Goal: Information Seeking & Learning: Learn about a topic

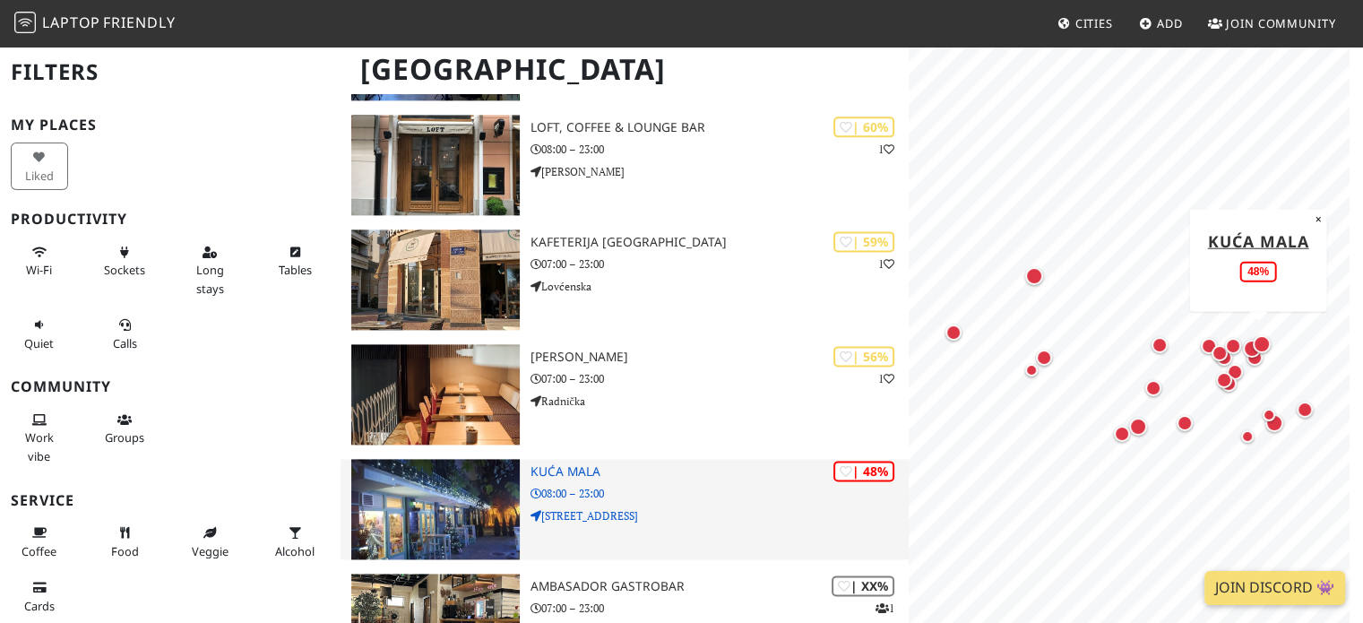
scroll to position [2511, 0]
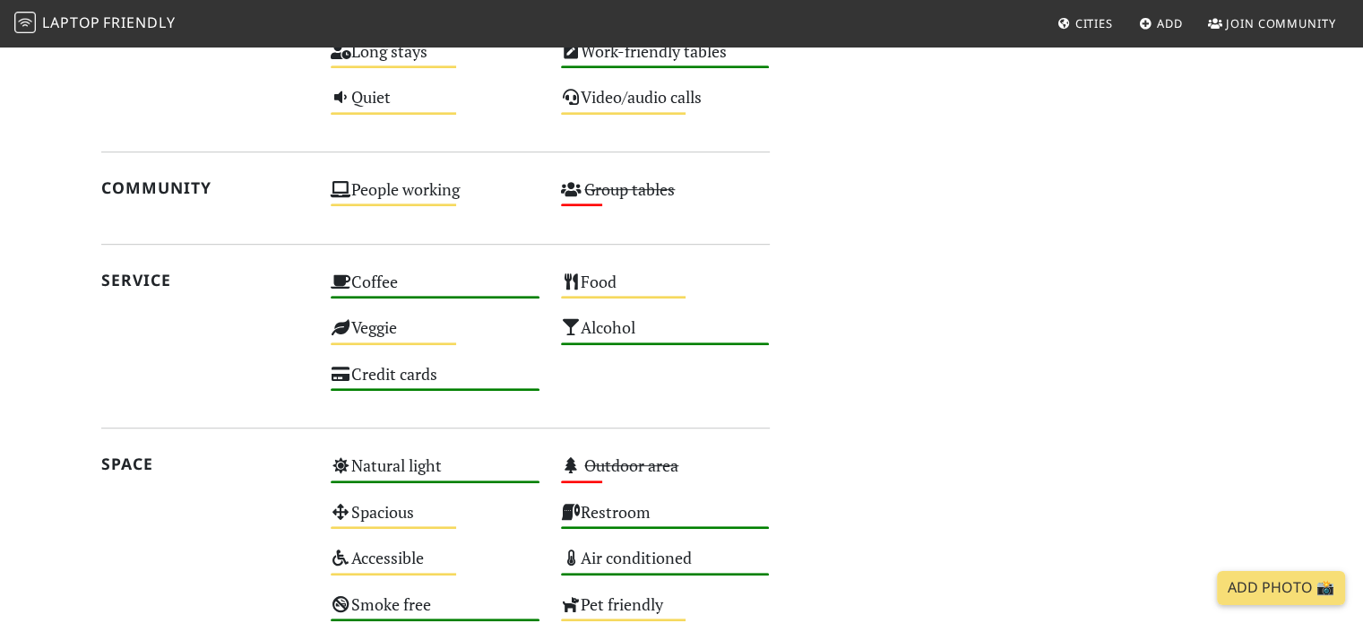
scroll to position [871, 0]
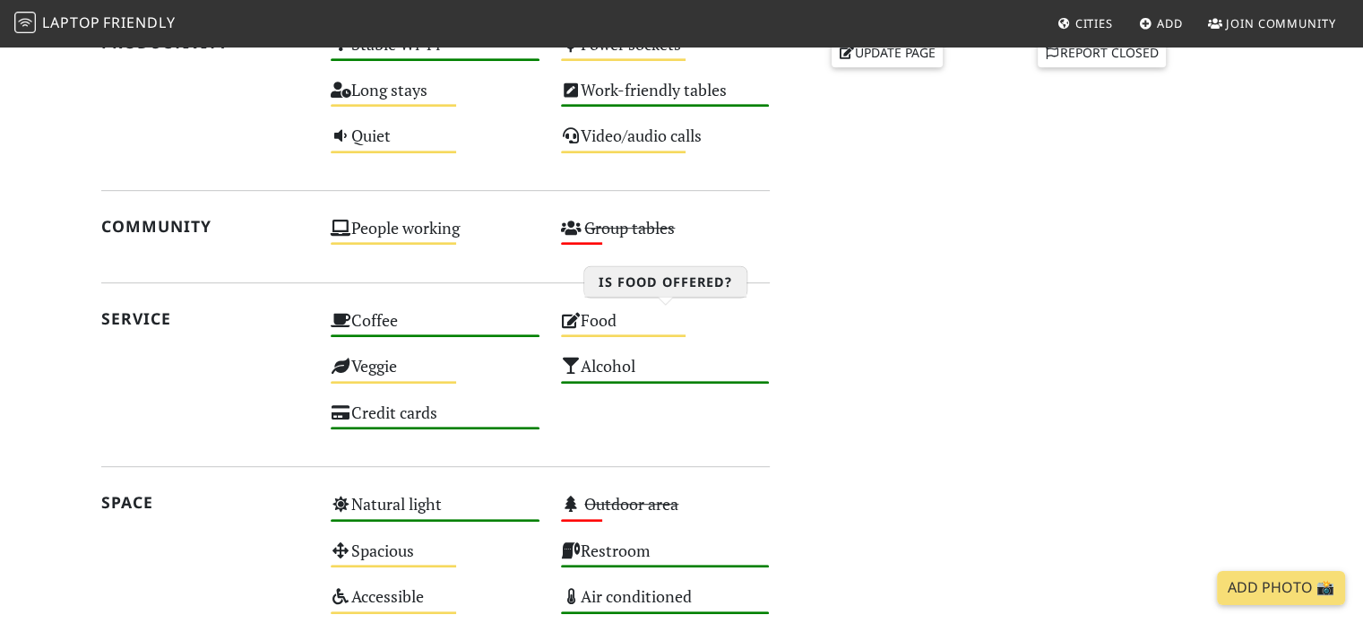
click at [617, 329] on div "Food Medium" at bounding box center [665, 329] width 230 height 46
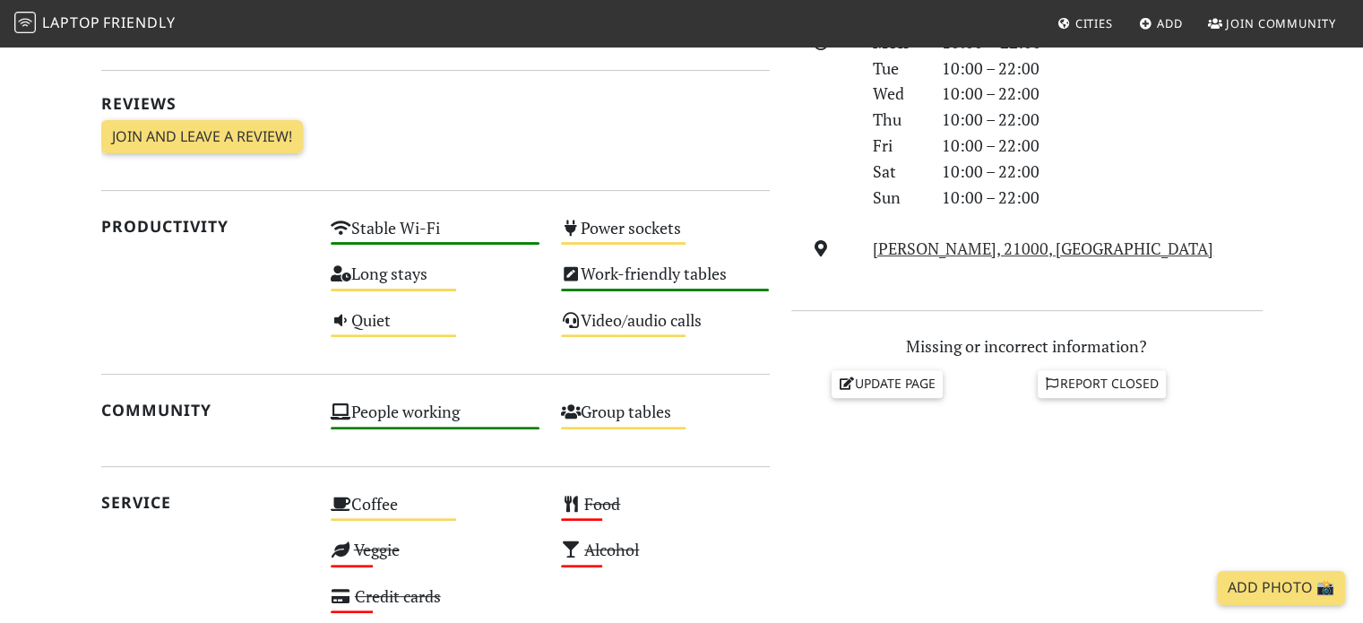
scroll to position [538, 0]
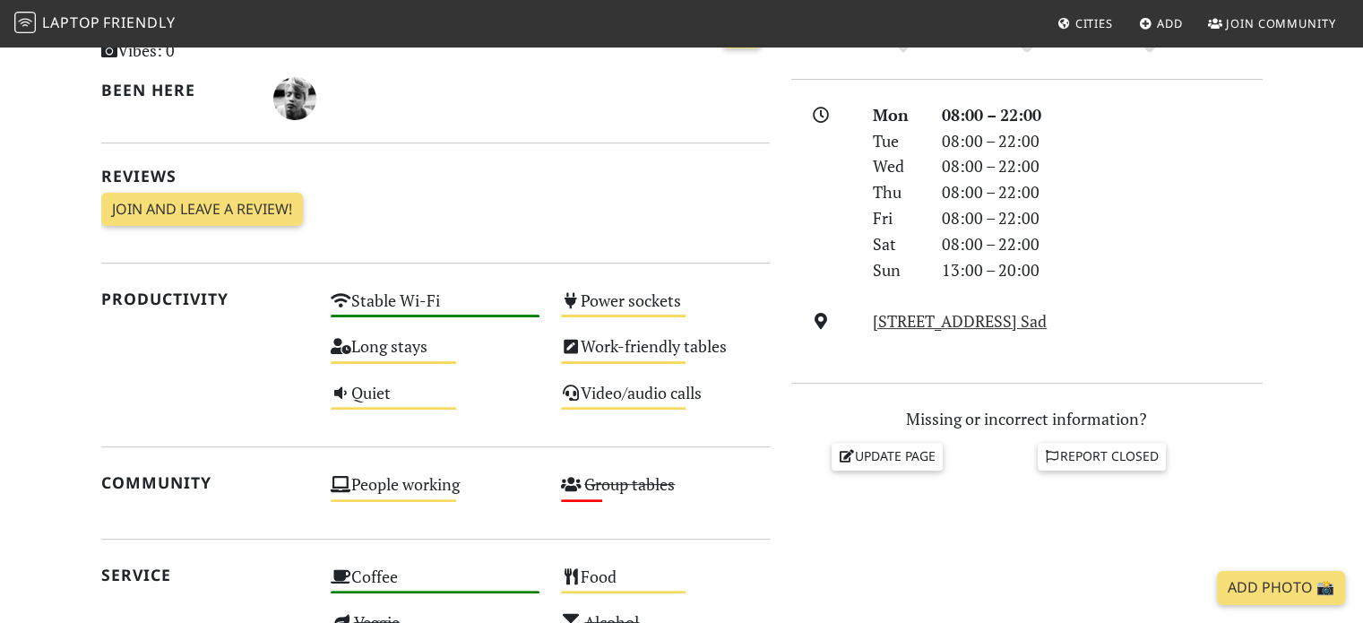
scroll to position [359, 0]
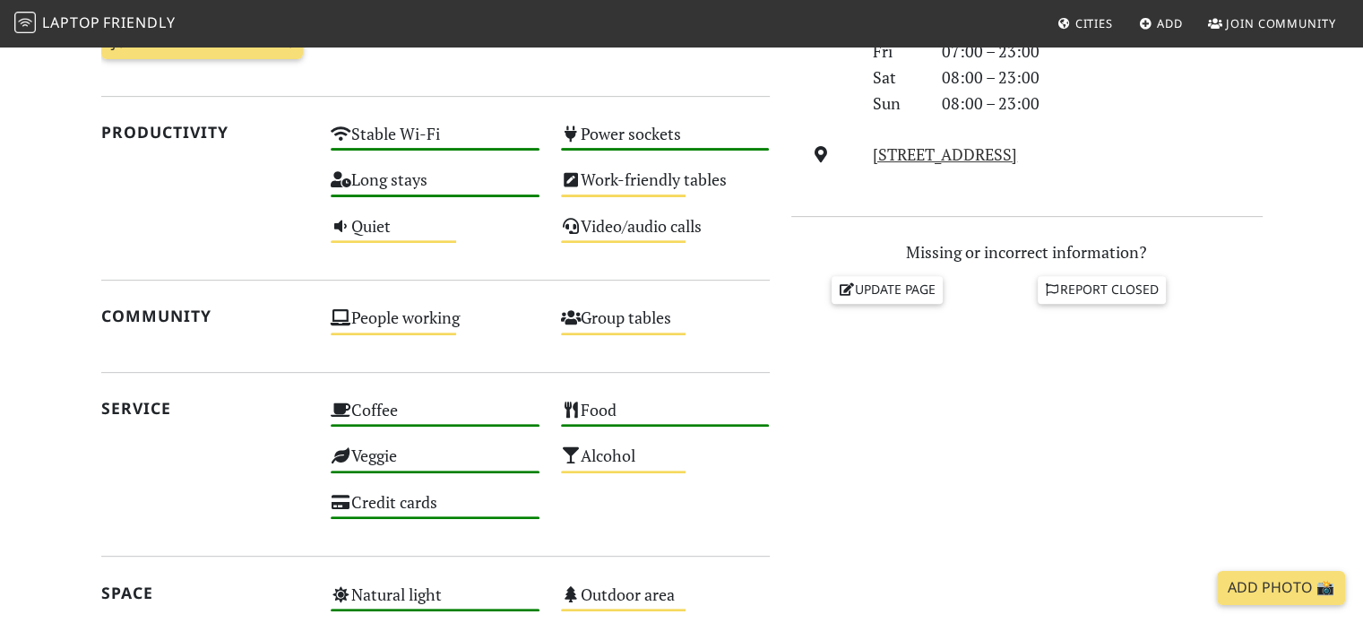
scroll to position [186, 0]
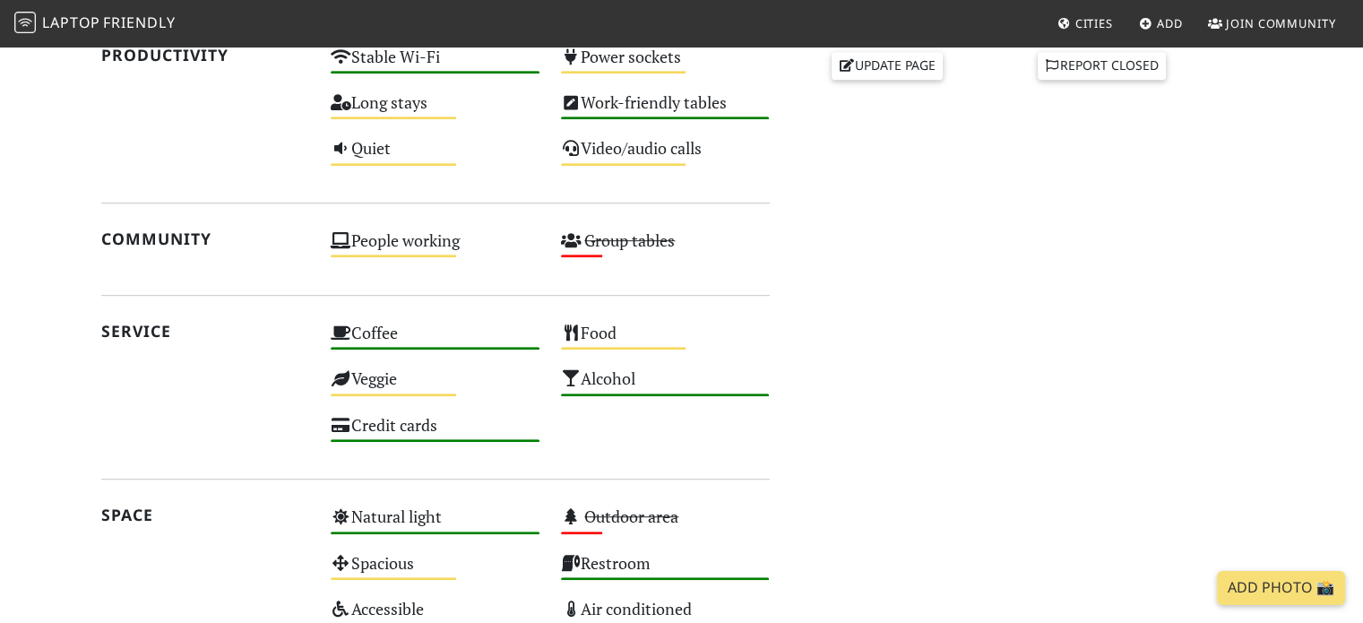
scroll to position [961, 0]
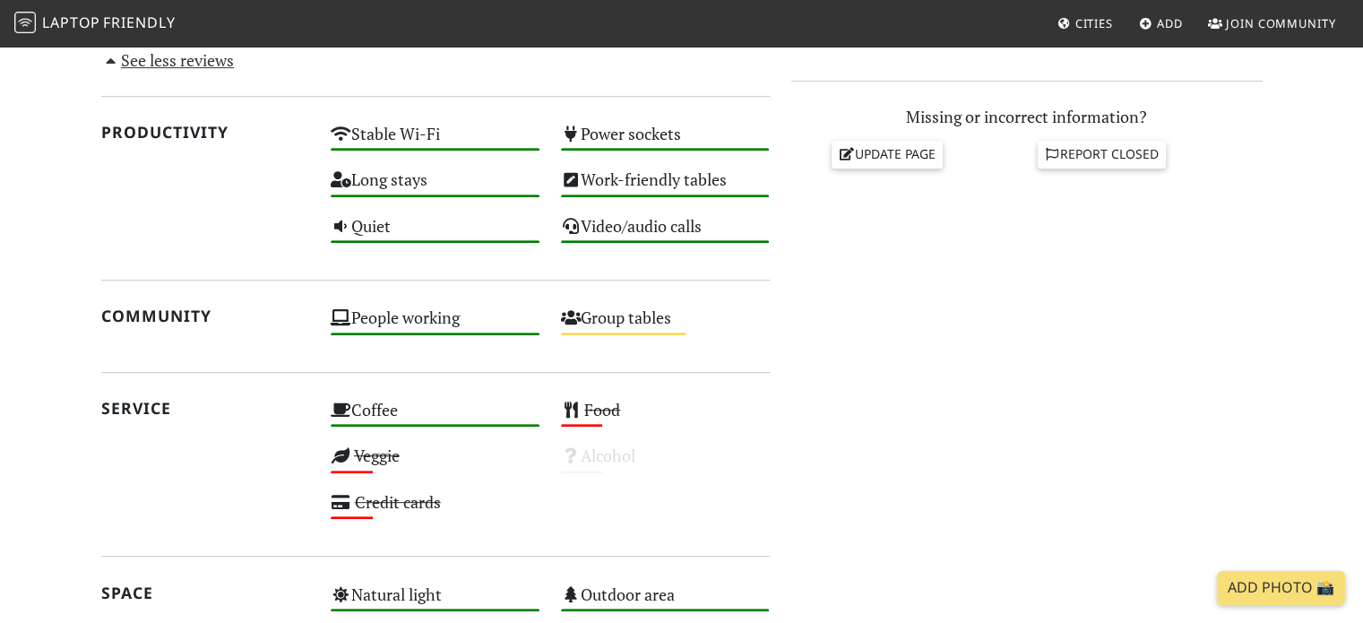
scroll to position [322, 0]
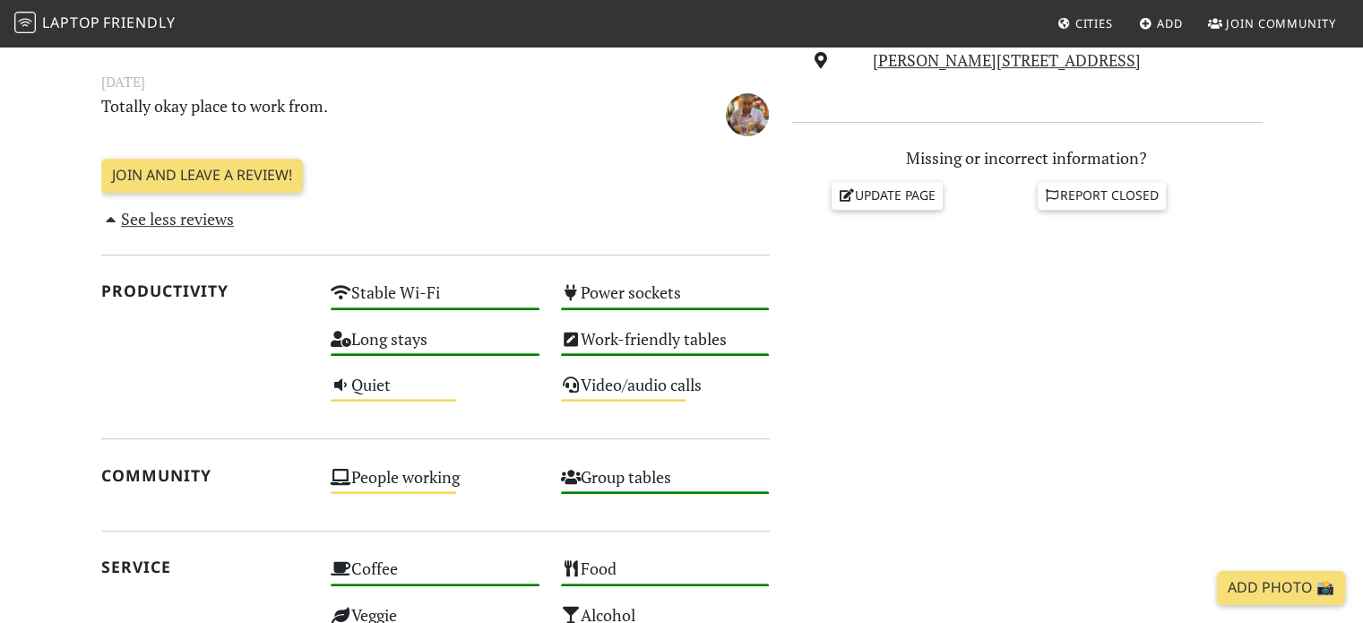
scroll to position [717, 0]
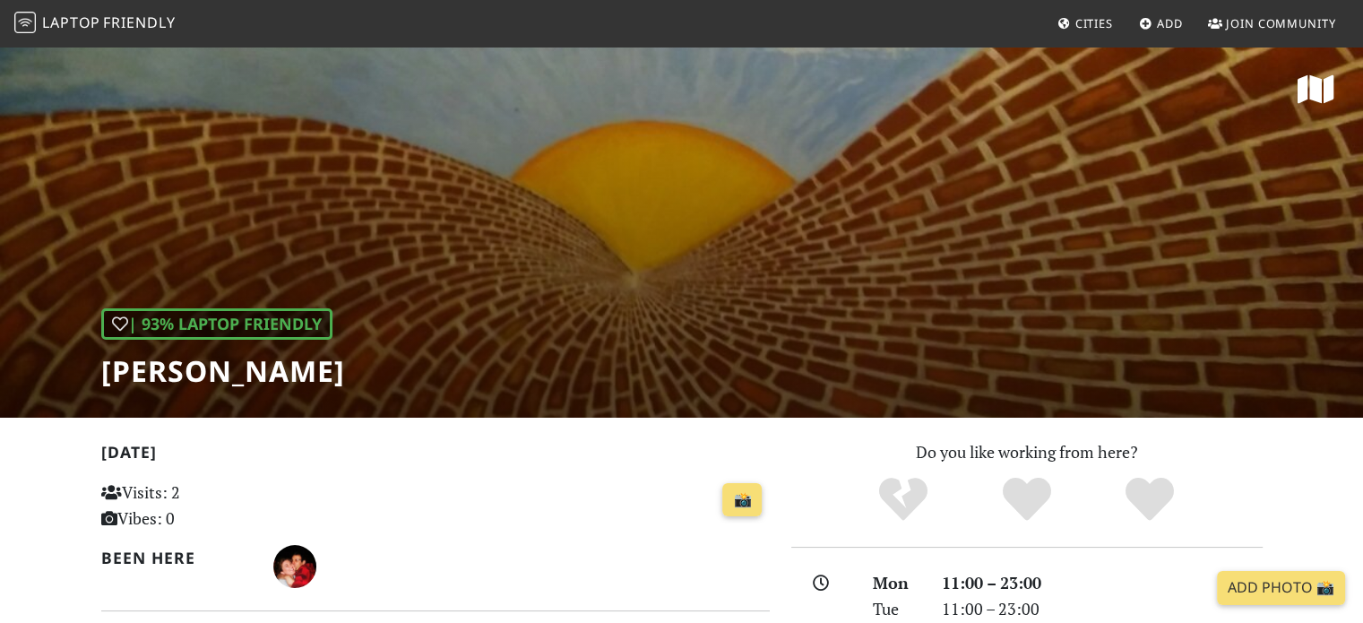
scroll to position [448, 0]
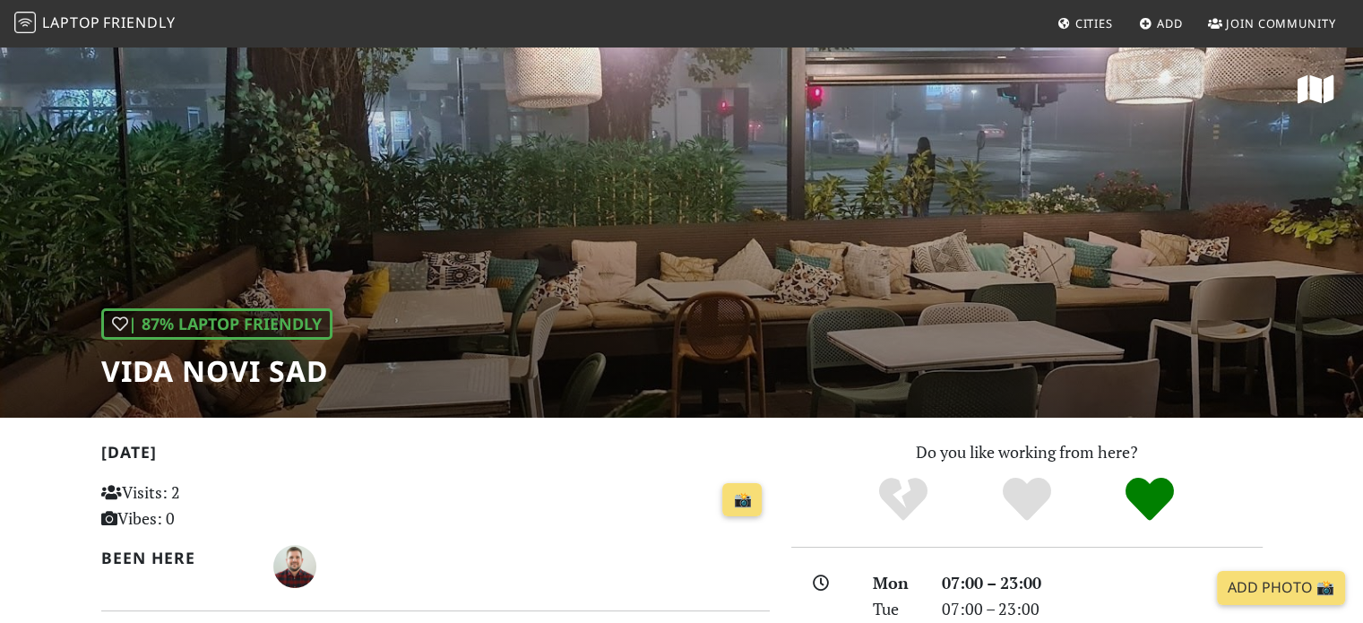
scroll to position [448, 0]
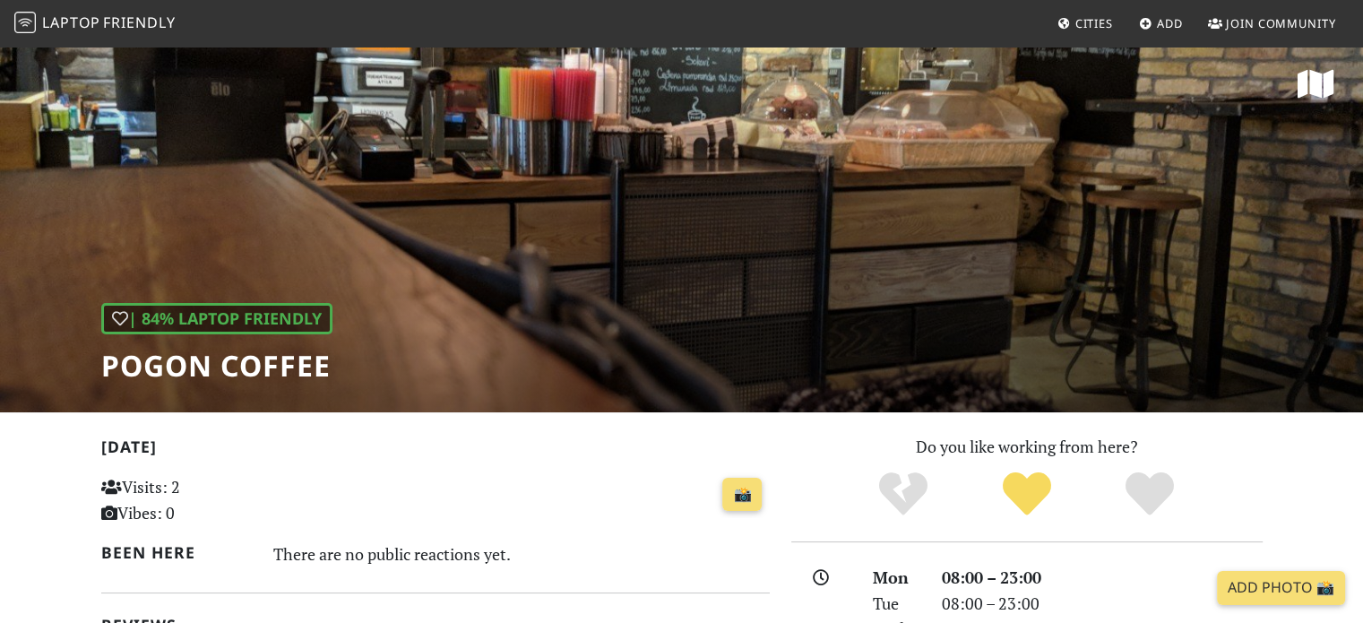
scroll to position [359, 0]
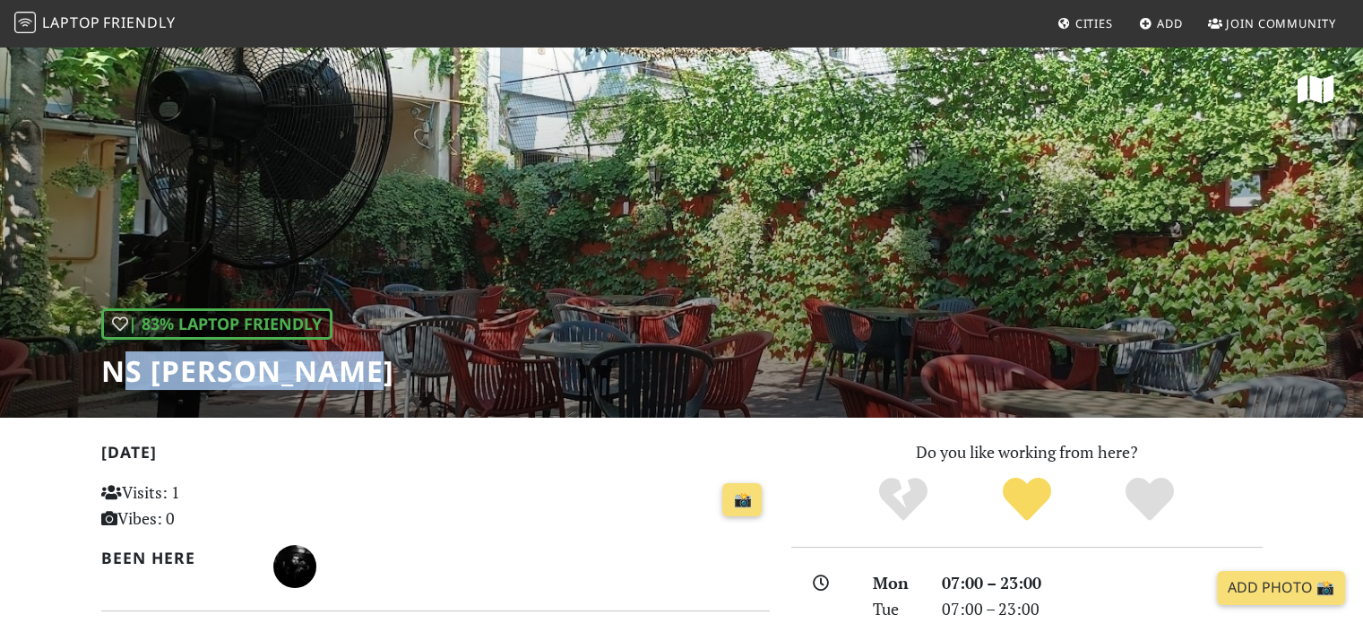
drag, startPoint x: 113, startPoint y: 372, endPoint x: 454, endPoint y: 365, distance: 340.7
click at [454, 365] on div "| 83% Laptop Friendly NS Michelangelo" at bounding box center [681, 231] width 1363 height 373
drag, startPoint x: 104, startPoint y: 372, endPoint x: 552, endPoint y: 367, distance: 448.2
click at [552, 367] on div "| 83% Laptop Friendly NS Michelangelo" at bounding box center [681, 231] width 1363 height 373
copy h1 "NS Michelangelo"
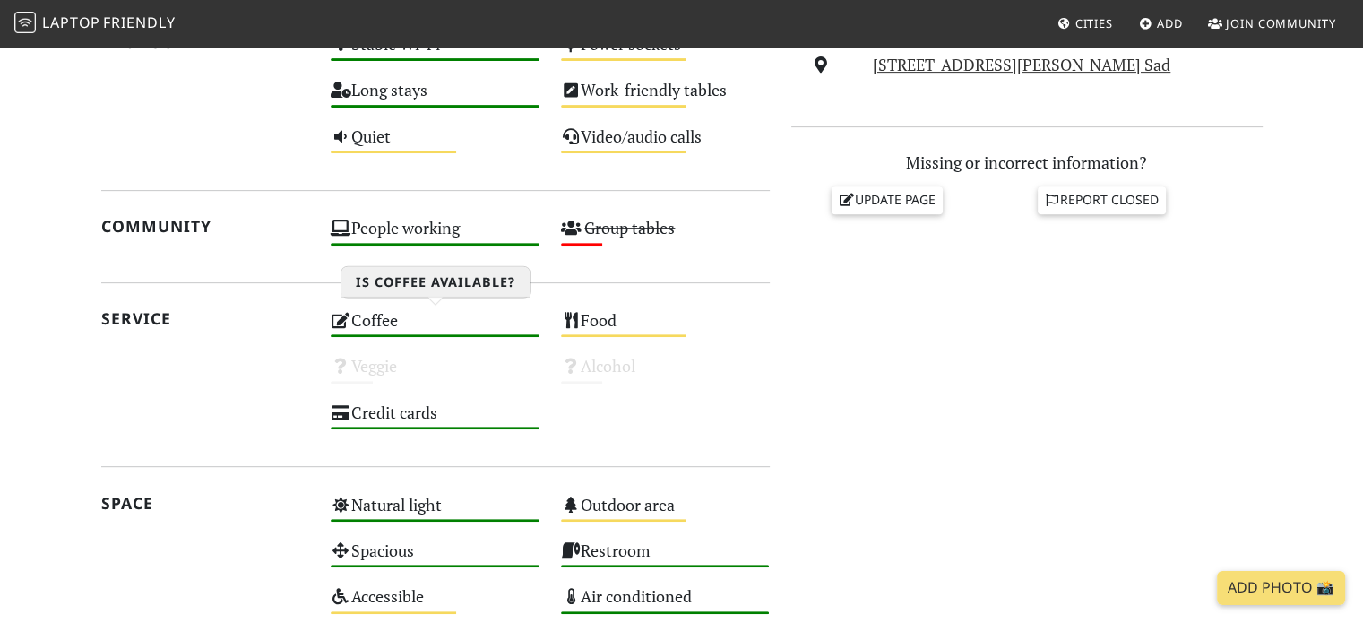
scroll to position [545, 0]
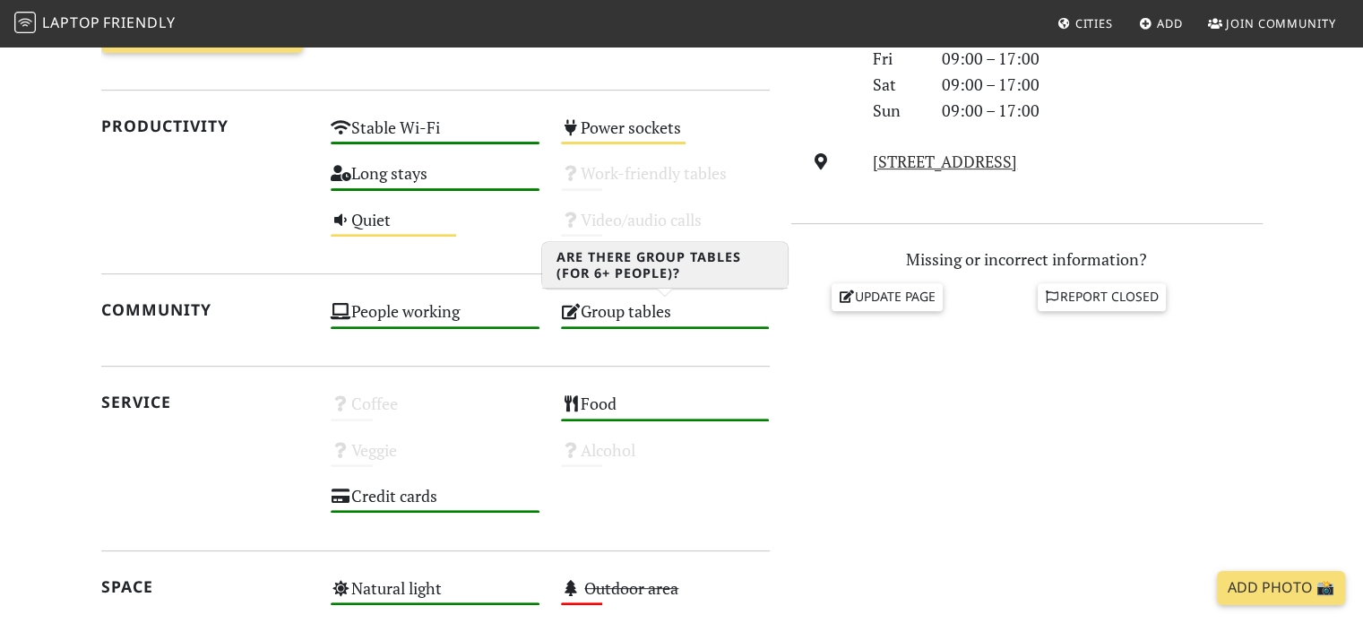
scroll to position [896, 0]
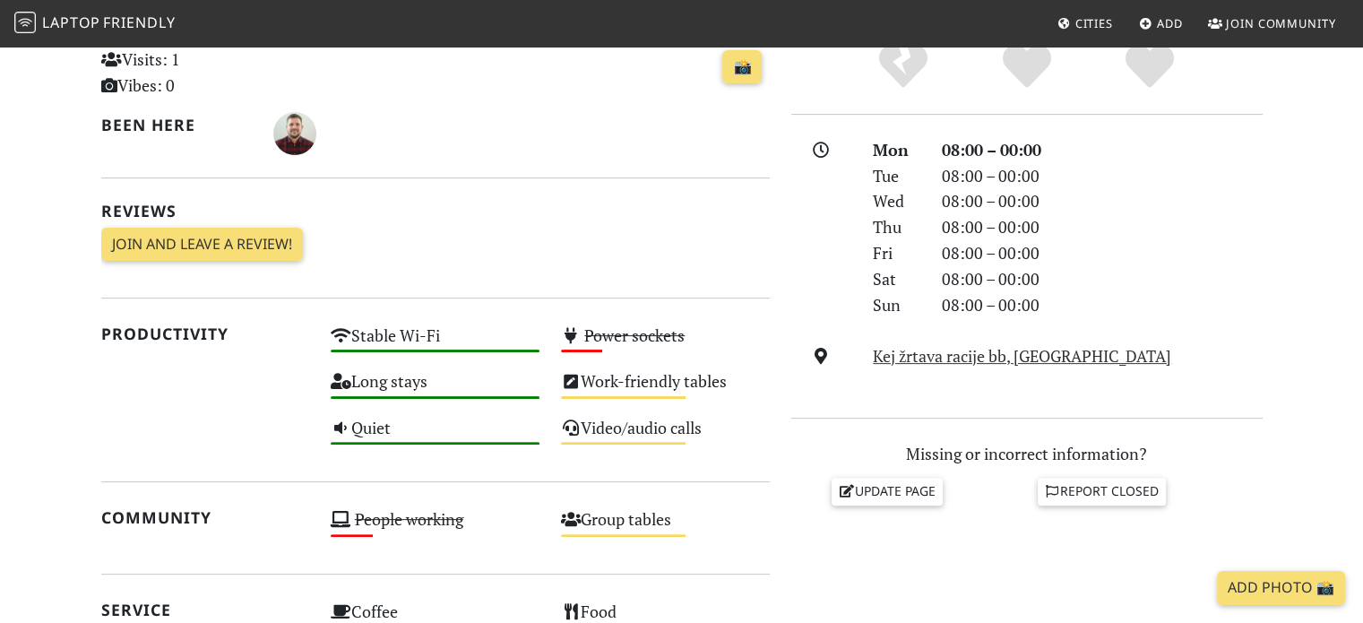
scroll to position [448, 0]
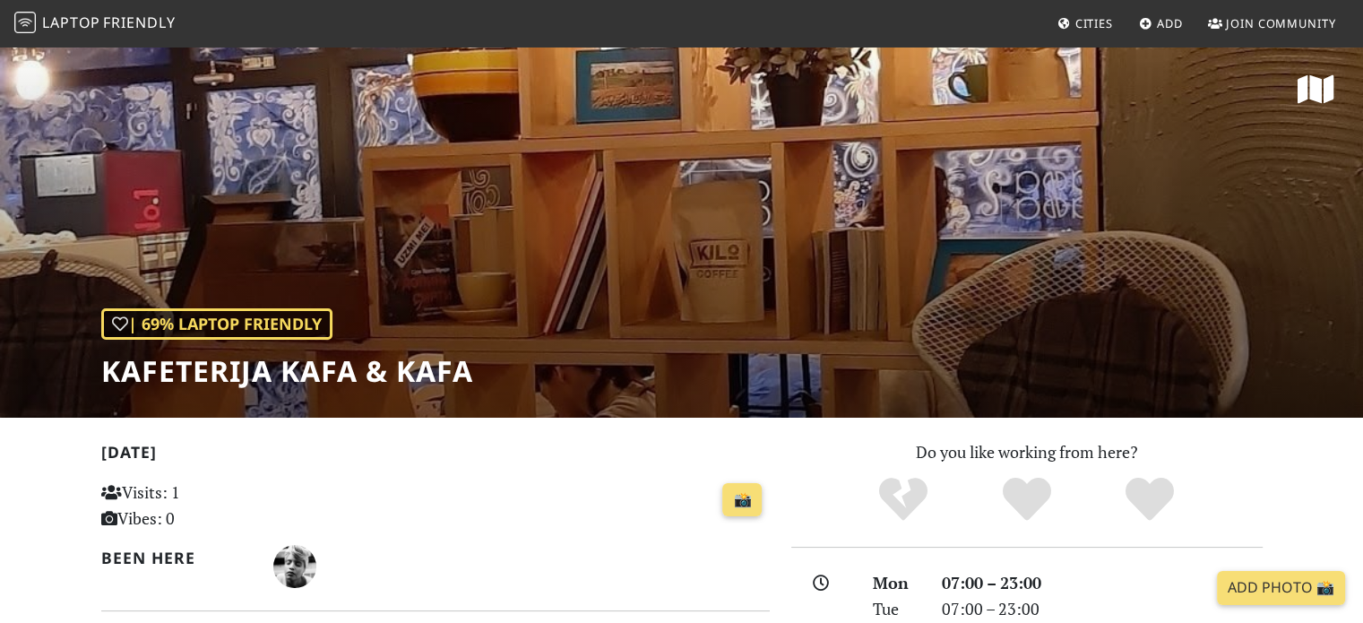
click at [307, 354] on h1 "Kafeterija Kafa & Kafa" at bounding box center [287, 371] width 372 height 34
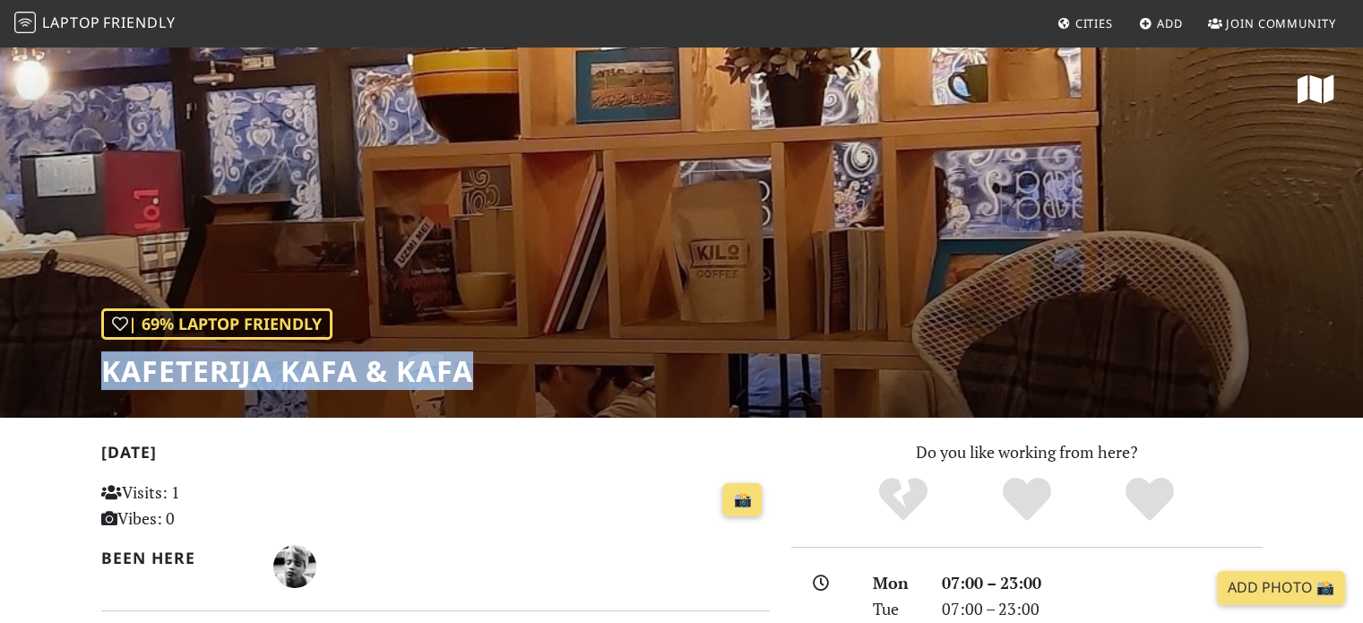
click at [307, 354] on h1 "Kafeterija Kafa & Kafa" at bounding box center [287, 371] width 372 height 34
copy div "Kafeterija Kafa & Kafa"
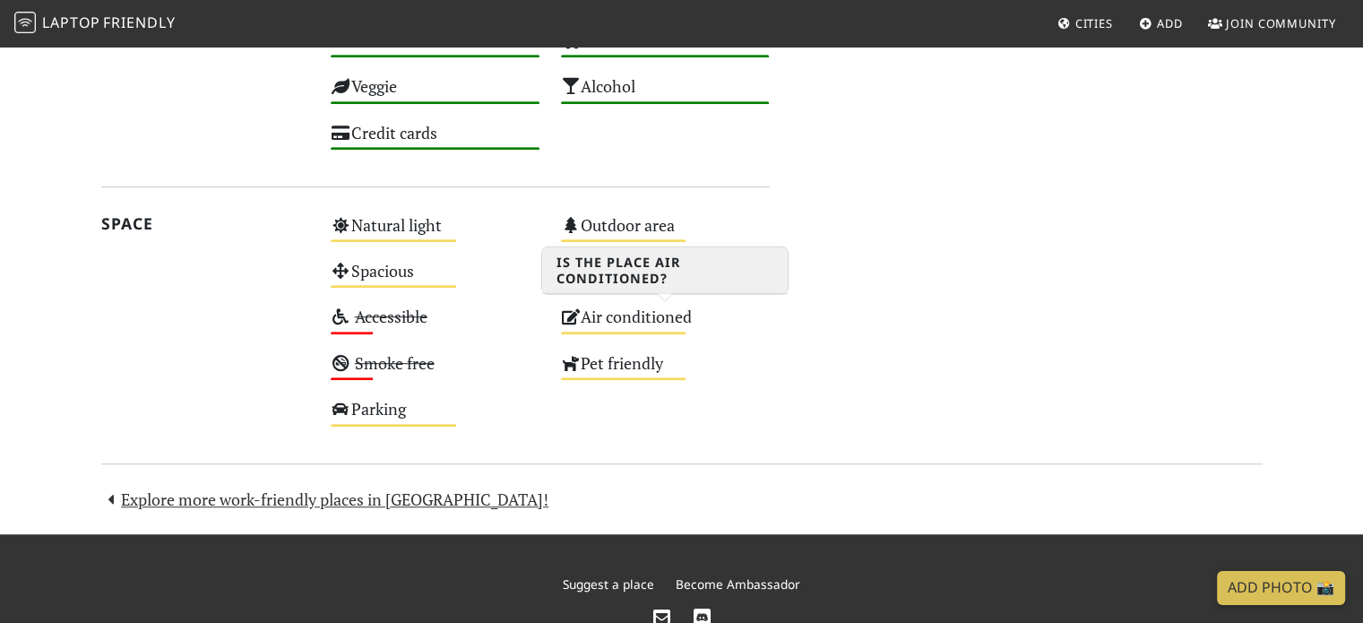
scroll to position [1076, 0]
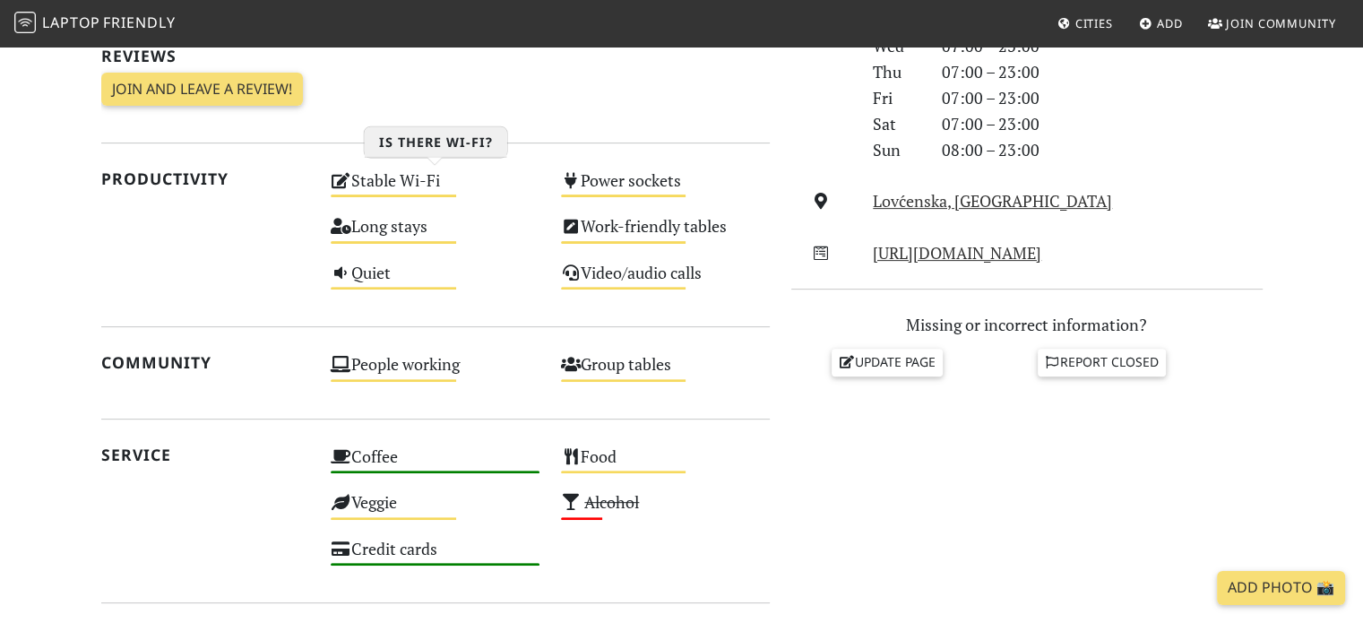
scroll to position [807, 0]
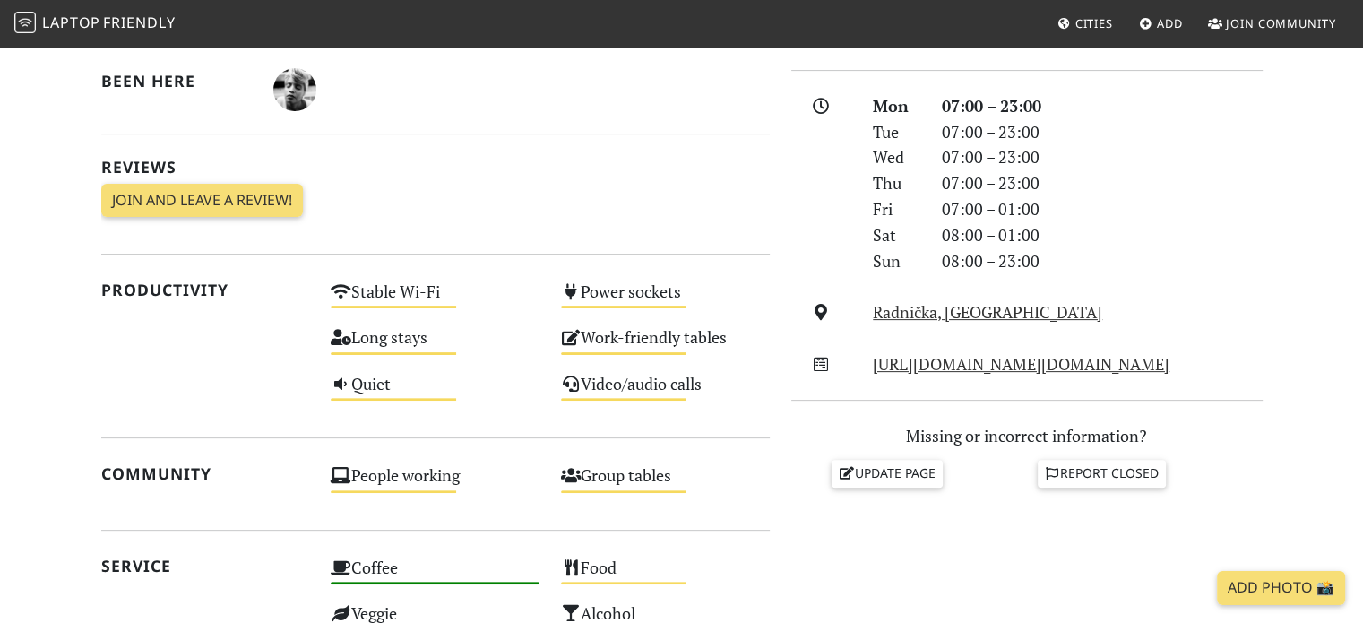
scroll to position [179, 0]
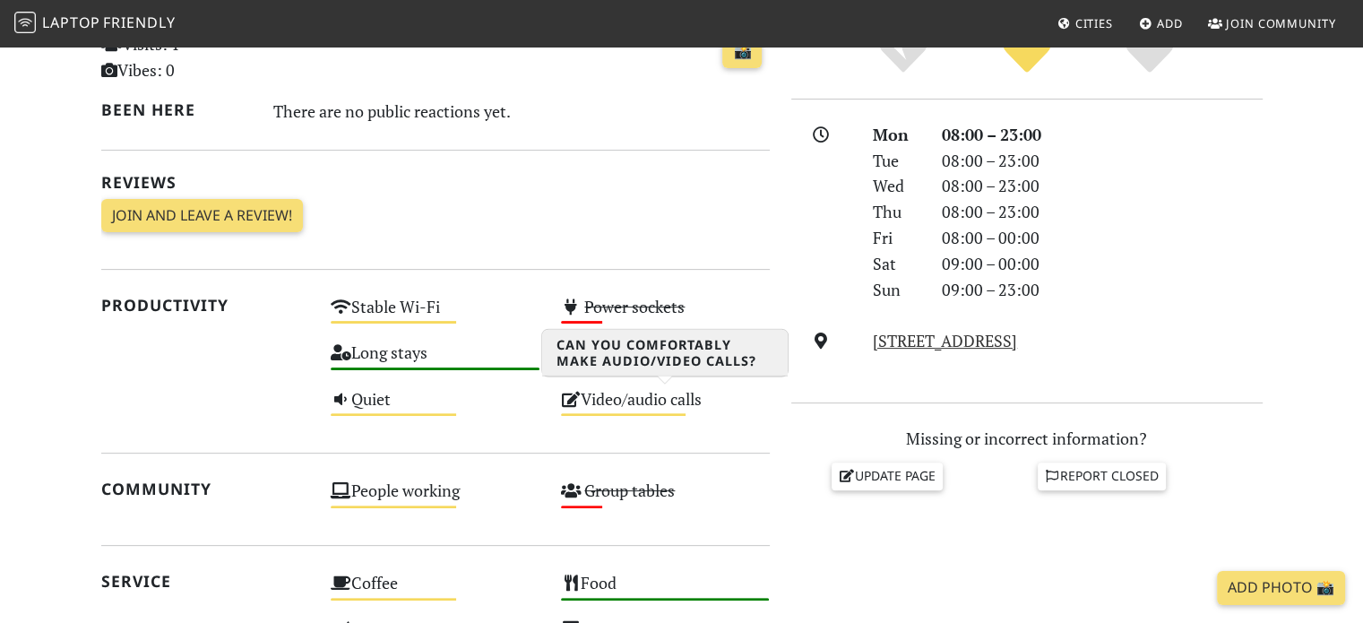
scroll to position [90, 0]
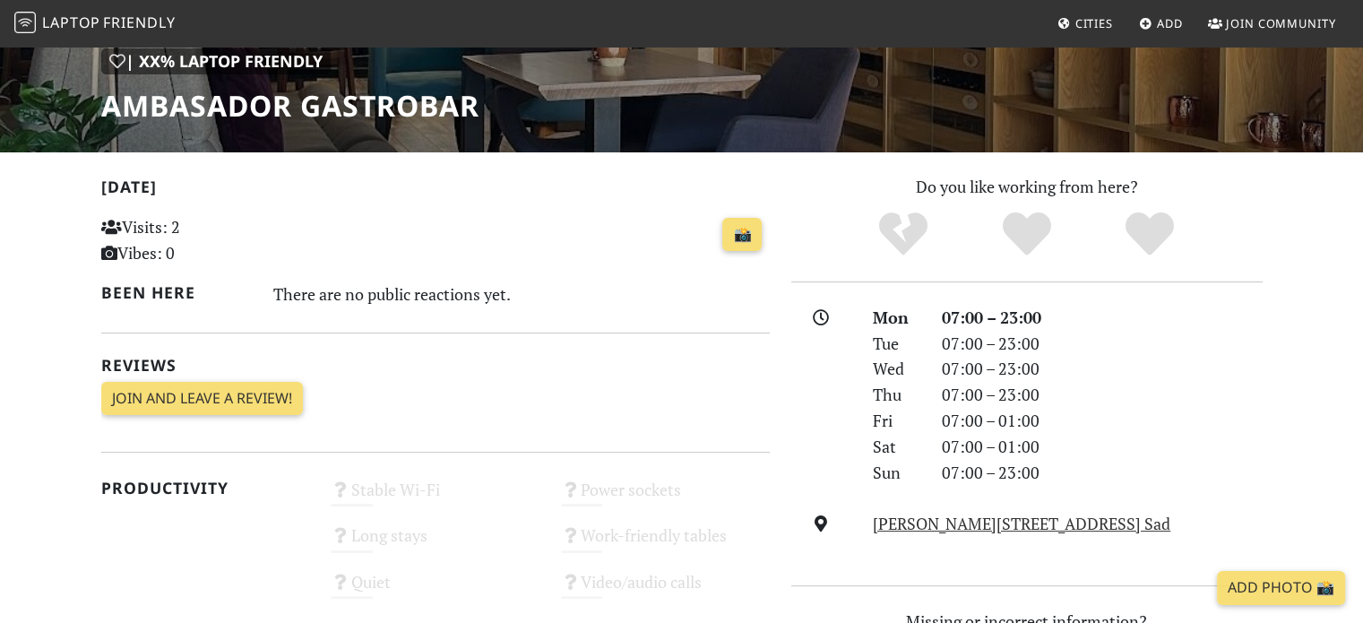
scroll to position [269, 0]
